Goal: Task Accomplishment & Management: Manage account settings

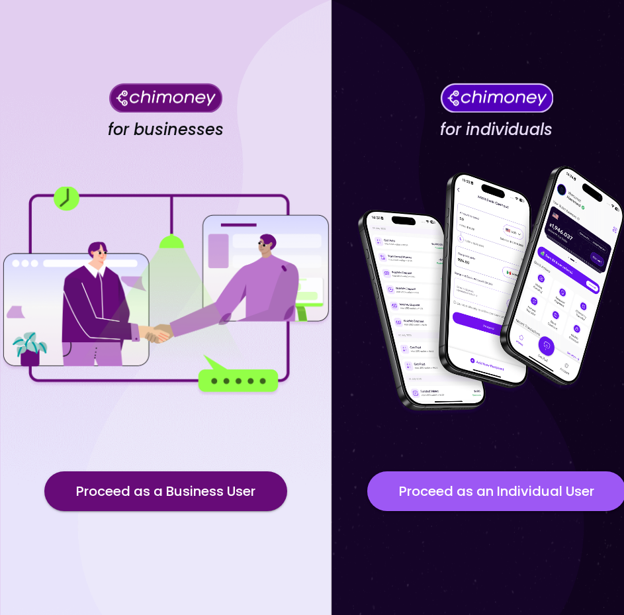
click at [452, 502] on button "Proceed as an Individual User" at bounding box center [496, 491] width 259 height 40
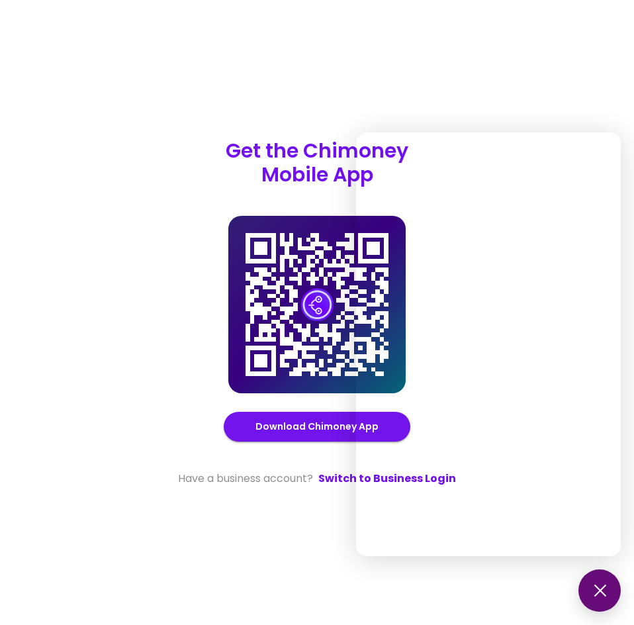
click at [463, 66] on div "Get the Chimoney Mobile App Chimoney Mobile App Download Chimoney App Have a bu…" at bounding box center [317, 312] width 634 height 625
click at [593, 584] on button at bounding box center [600, 590] width 42 height 42
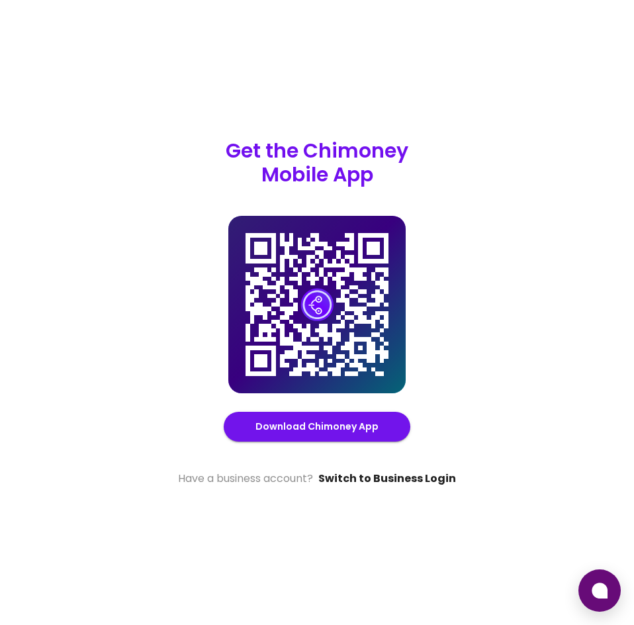
click at [415, 476] on link "Switch to Business Login" at bounding box center [387, 479] width 138 height 16
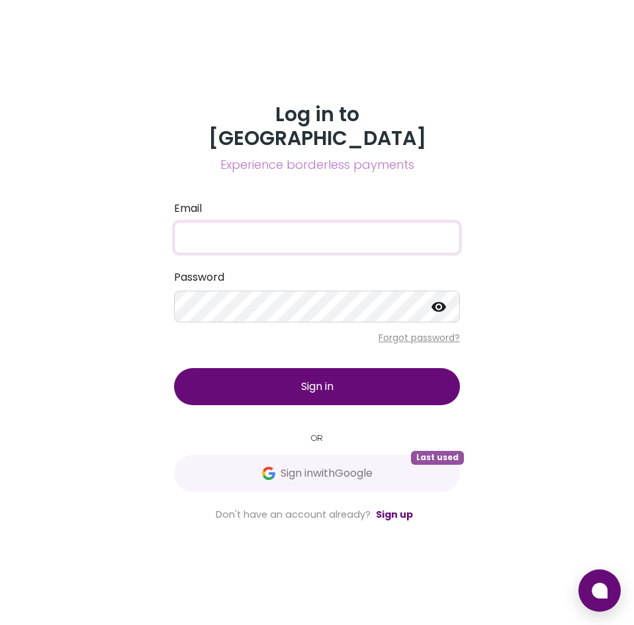
click at [328, 222] on input "Email" at bounding box center [317, 238] width 286 height 32
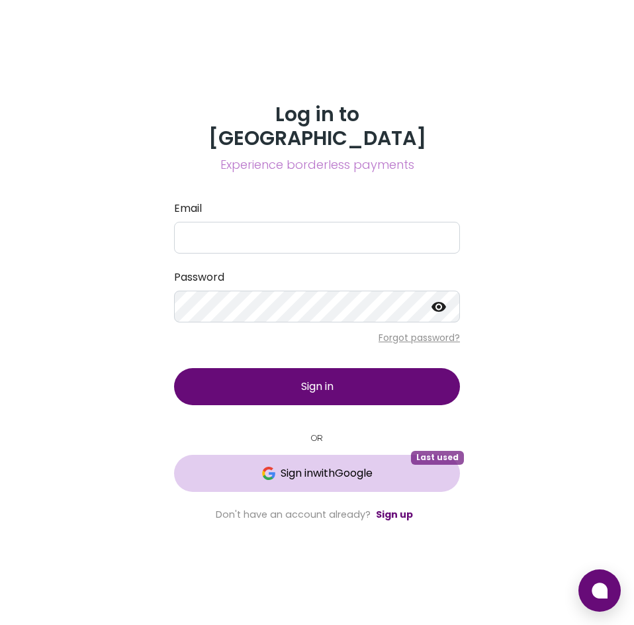
click at [286, 465] on span "Sign in with Google" at bounding box center [327, 473] width 92 height 16
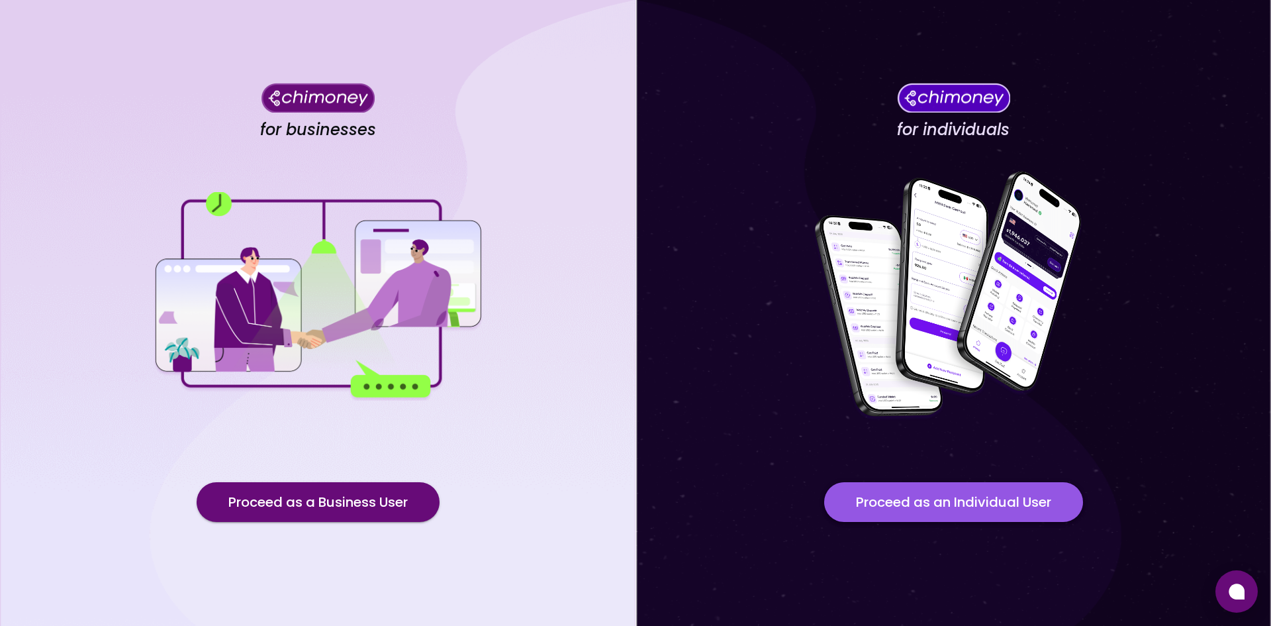
click at [870, 503] on button "Proceed as an Individual User" at bounding box center [953, 502] width 259 height 40
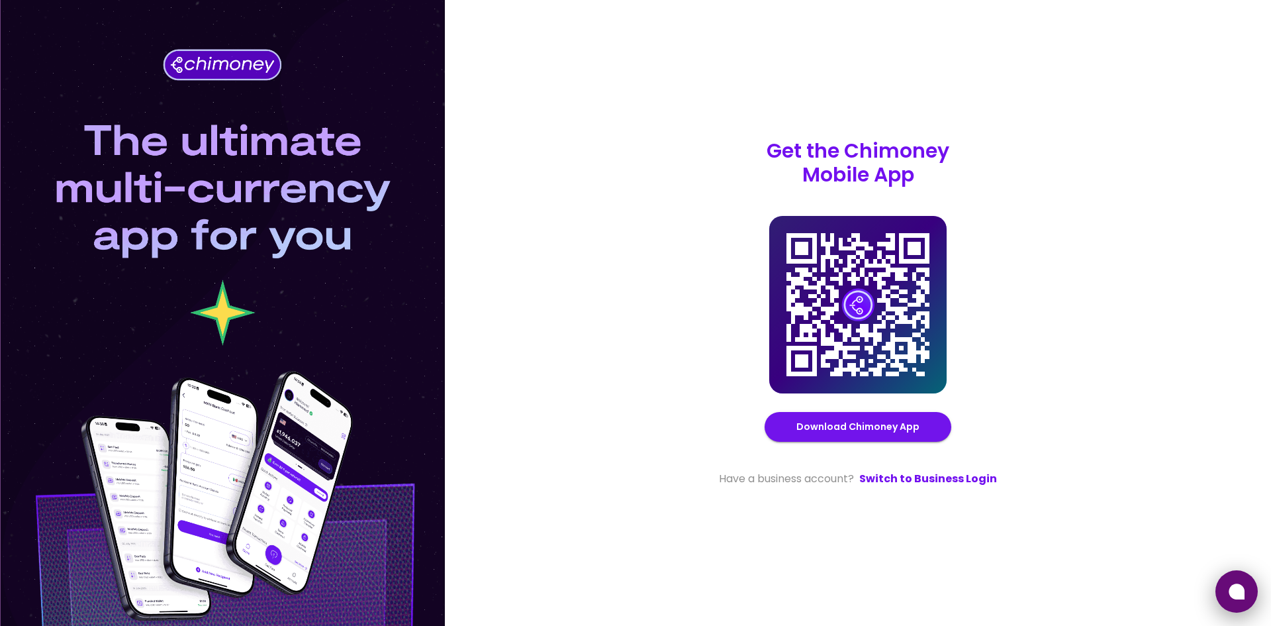
click at [1231, 594] on icon at bounding box center [1237, 591] width 16 height 16
